Goal: Obtain resource: Obtain resource

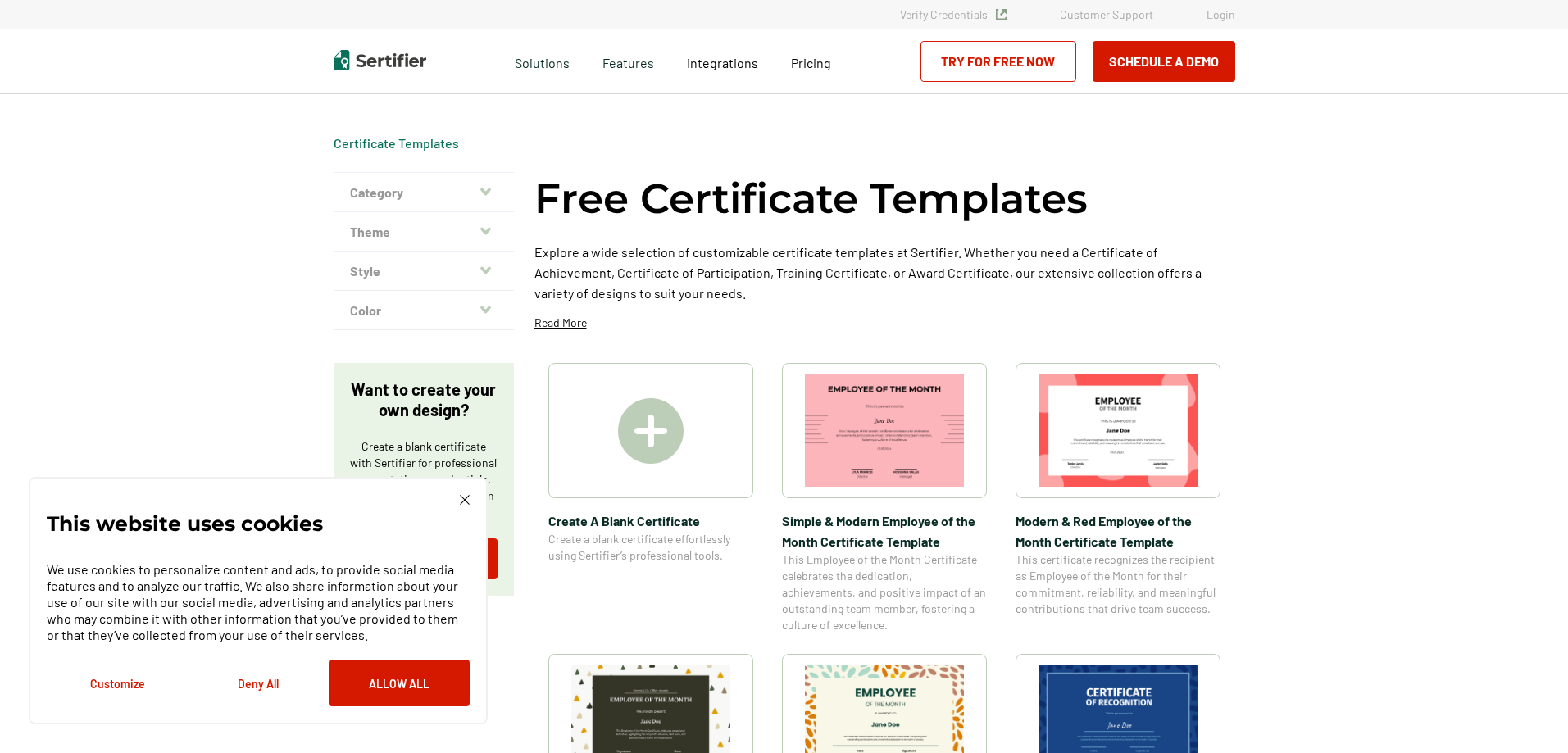
click at [923, 422] on img at bounding box center [884, 430] width 159 height 112
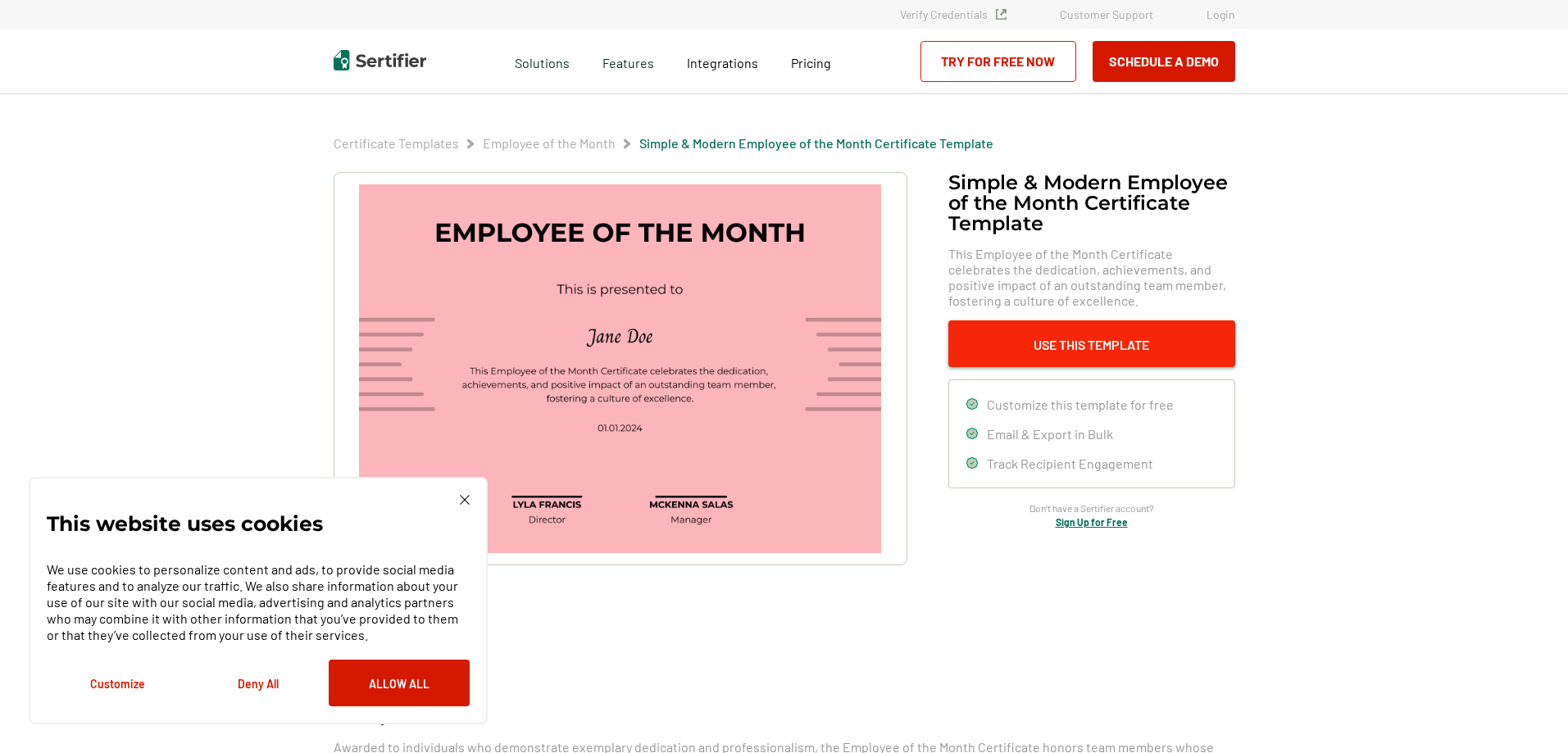
click at [1076, 344] on button "Use This Template" at bounding box center [1092, 344] width 287 height 47
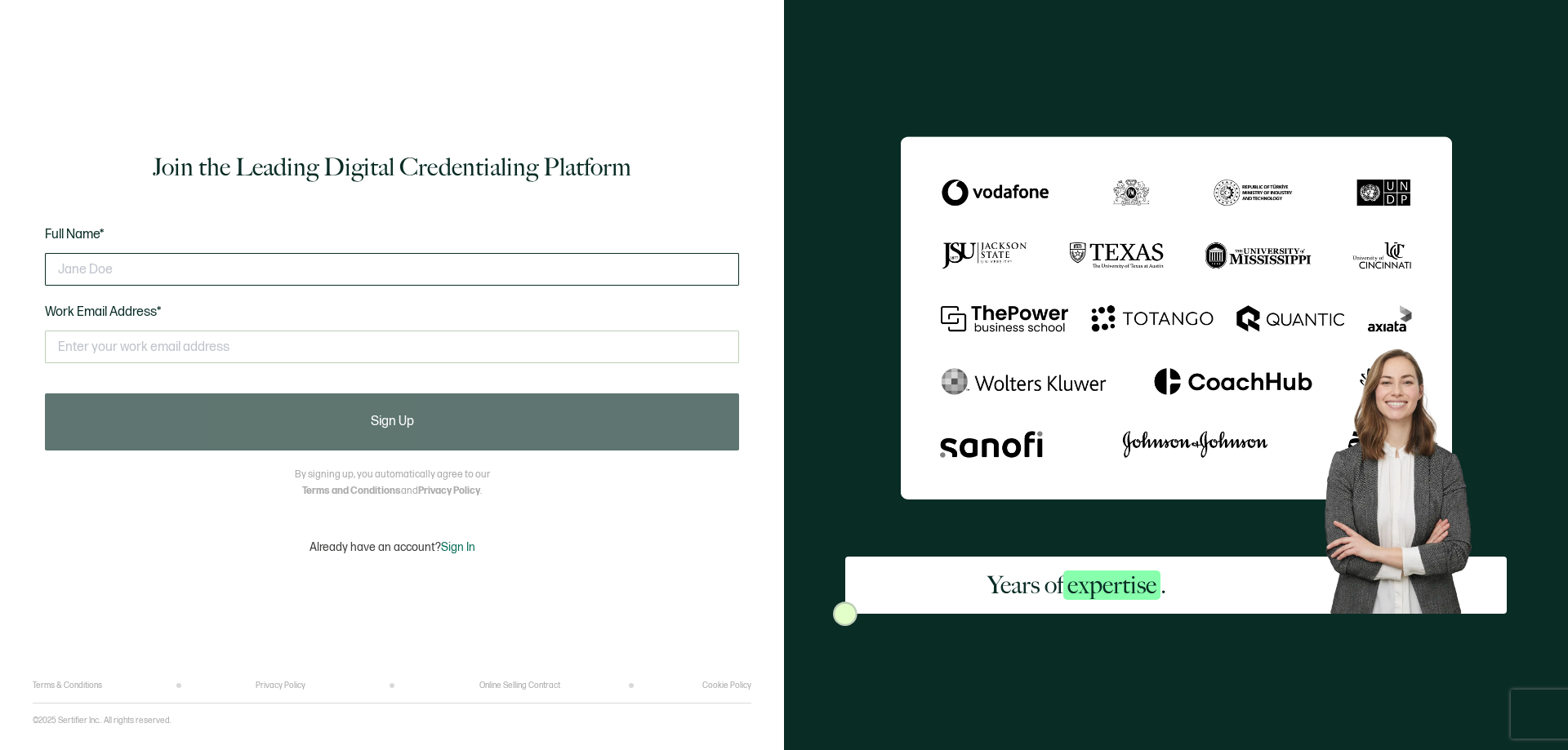
click at [396, 274] on input "text" at bounding box center [391, 269] width 694 height 32
click at [95, 260] on input "Blake Halversen" at bounding box center [391, 269] width 694 height 32
type input "Blake S. Halversen"
